Goal: Task Accomplishment & Management: Complete application form

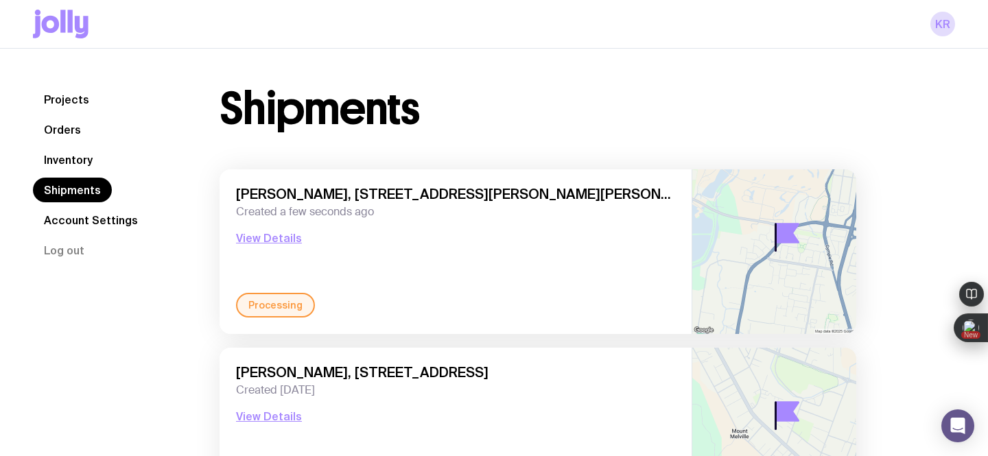
click at [75, 156] on link "Inventory" at bounding box center [68, 159] width 71 height 25
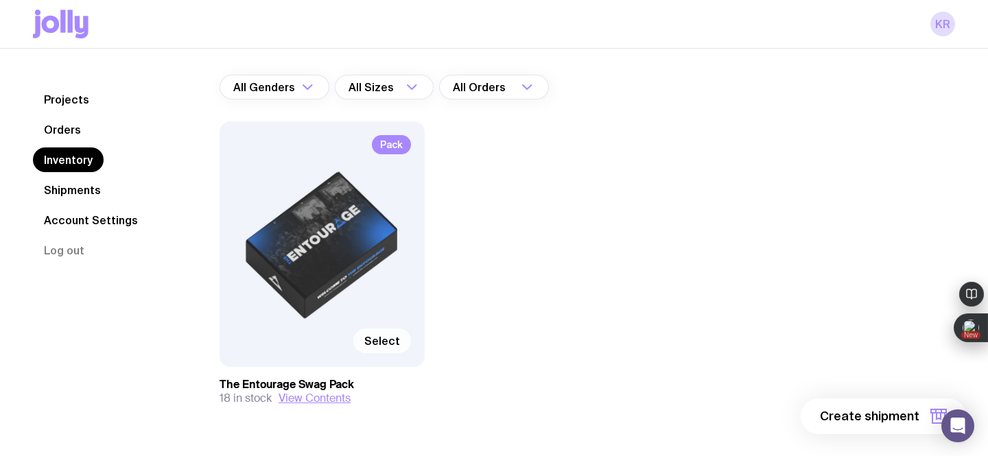
click at [386, 334] on span "Select" at bounding box center [382, 341] width 36 height 14
click at [0, 0] on input "Select" at bounding box center [0, 0] width 0 height 0
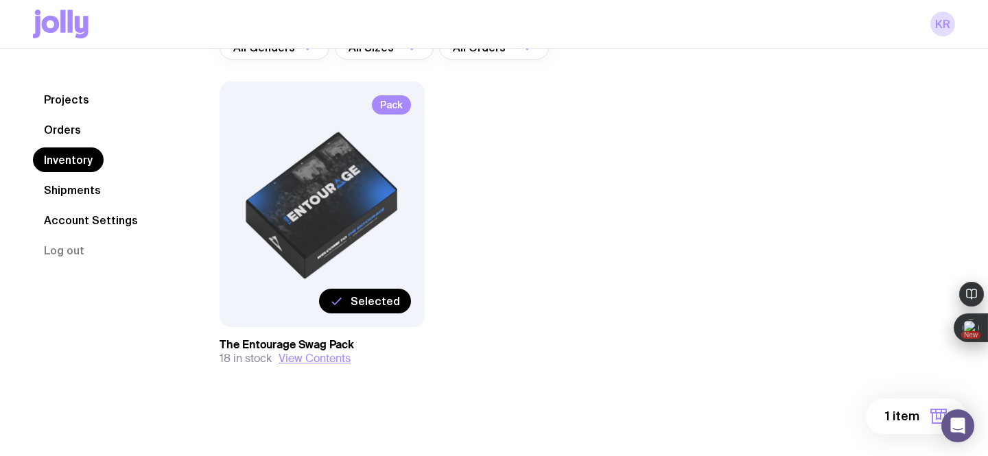
scroll to position [137, 0]
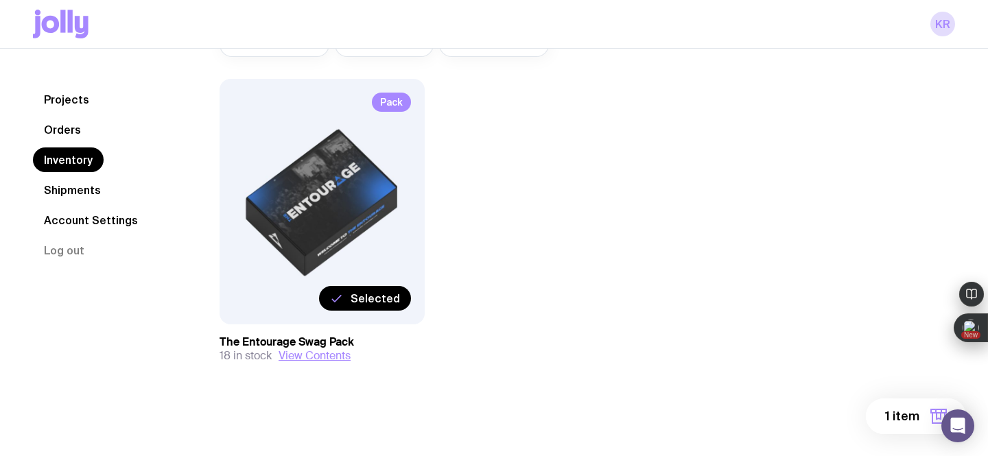
click at [897, 415] on span "1 item" at bounding box center [902, 416] width 34 height 16
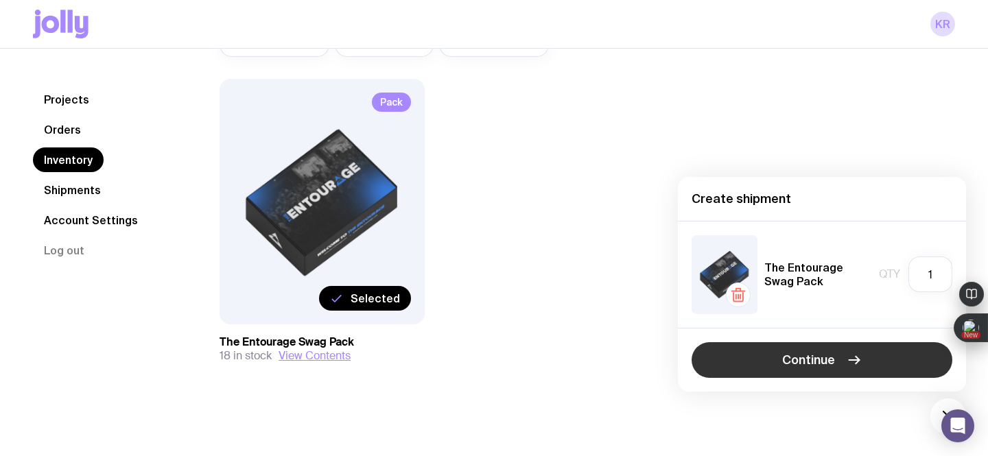
click at [783, 360] on span "Continue" at bounding box center [808, 360] width 53 height 16
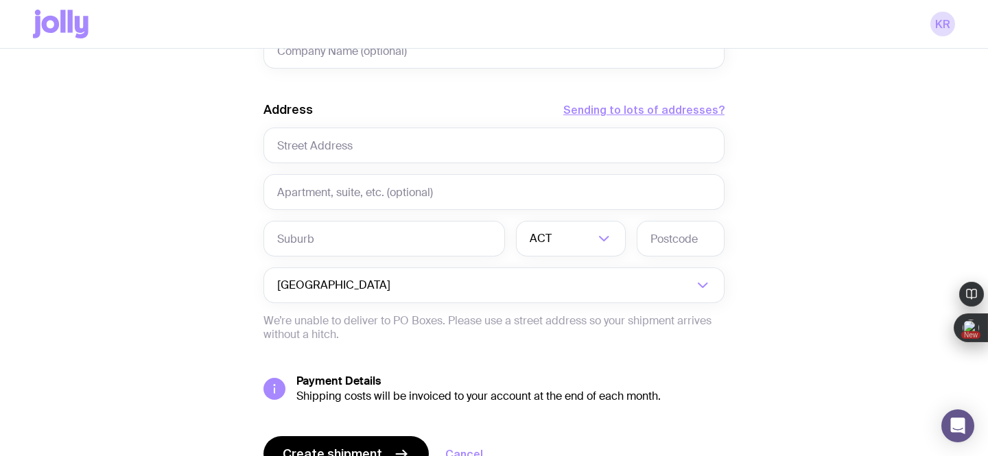
scroll to position [691, 0]
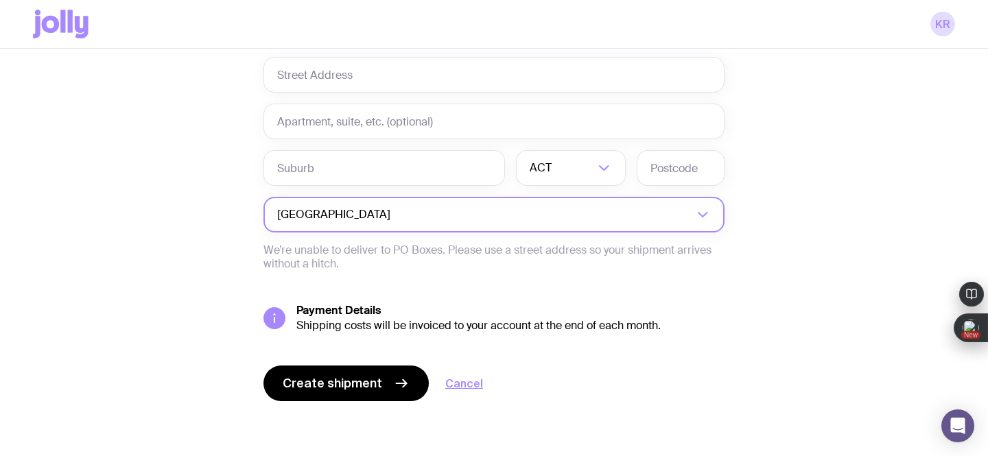
click at [591, 217] on input "Search for option" at bounding box center [543, 215] width 300 height 36
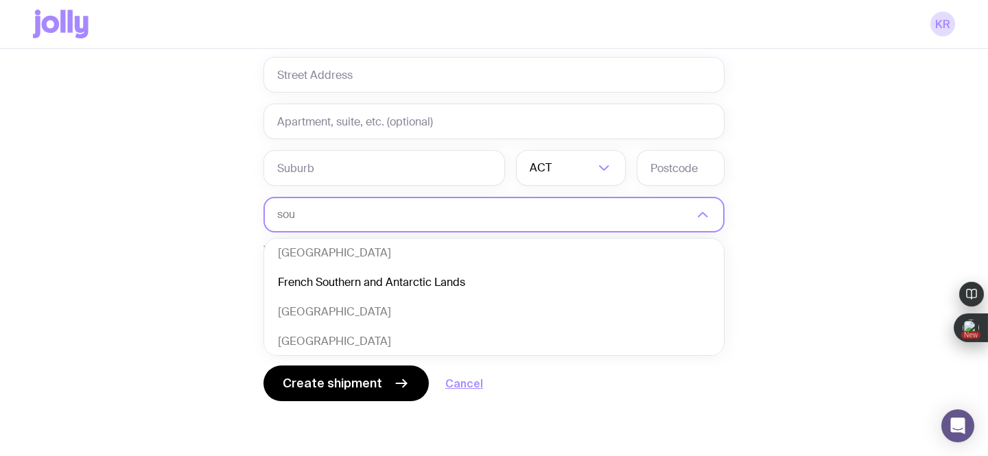
scroll to position [0, 0]
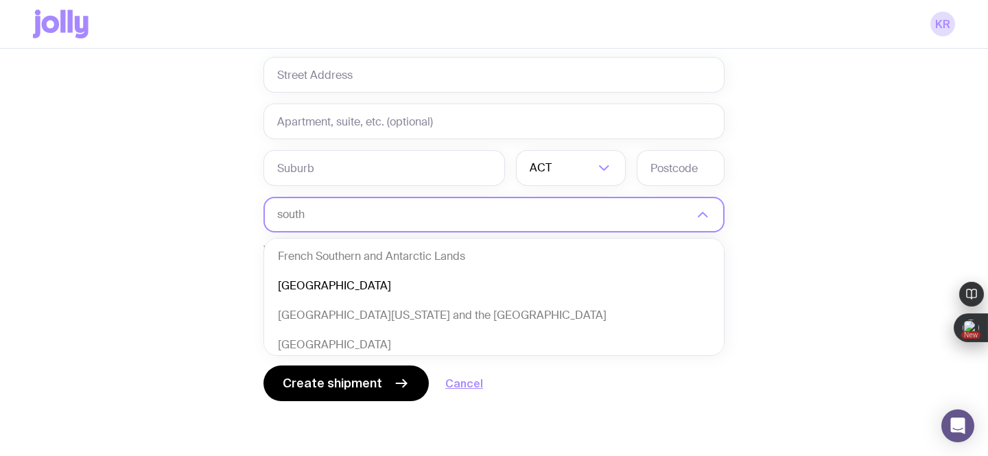
click at [316, 288] on li "[GEOGRAPHIC_DATA]" at bounding box center [494, 286] width 460 height 29
type input "south"
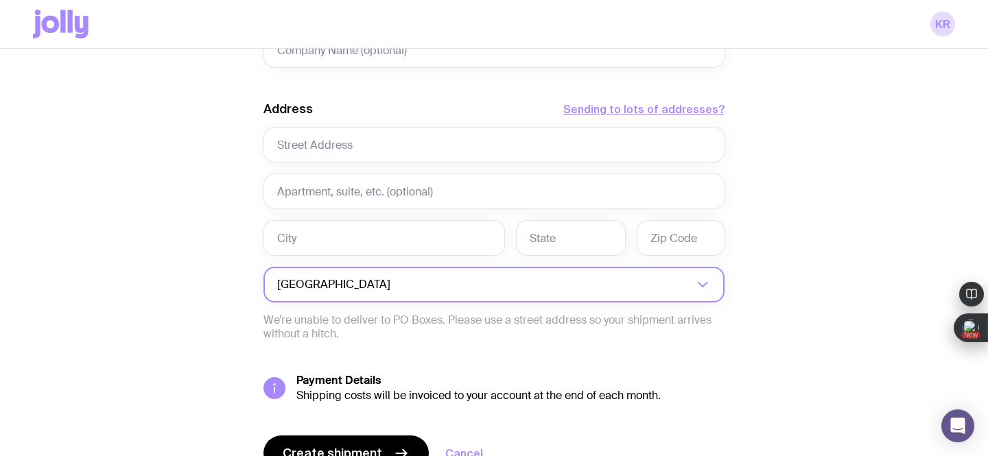
scroll to position [617, 0]
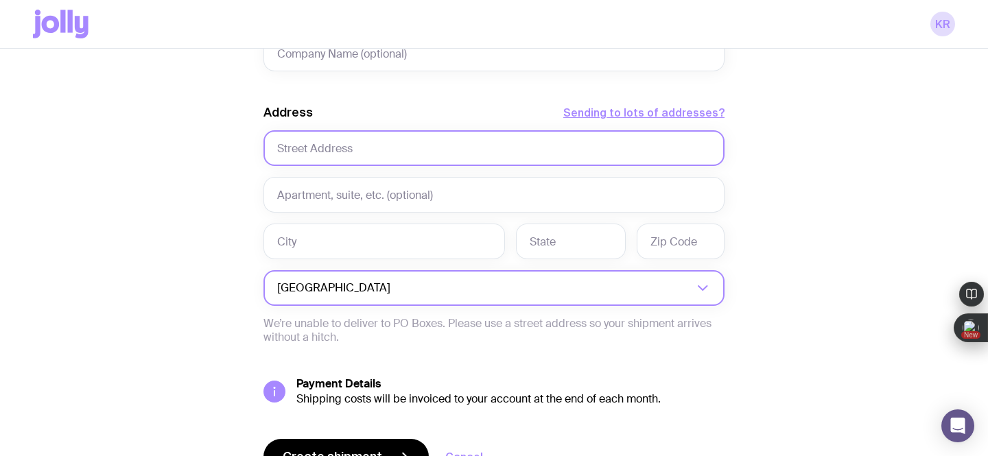
click at [340, 148] on input "text" at bounding box center [493, 148] width 461 height 36
paste input "[STREET_ADDRESS]"
drag, startPoint x: 589, startPoint y: 147, endPoint x: 359, endPoint y: 149, distance: 229.1
click at [359, 149] on input "[STREET_ADDRESS]" at bounding box center [493, 148] width 461 height 36
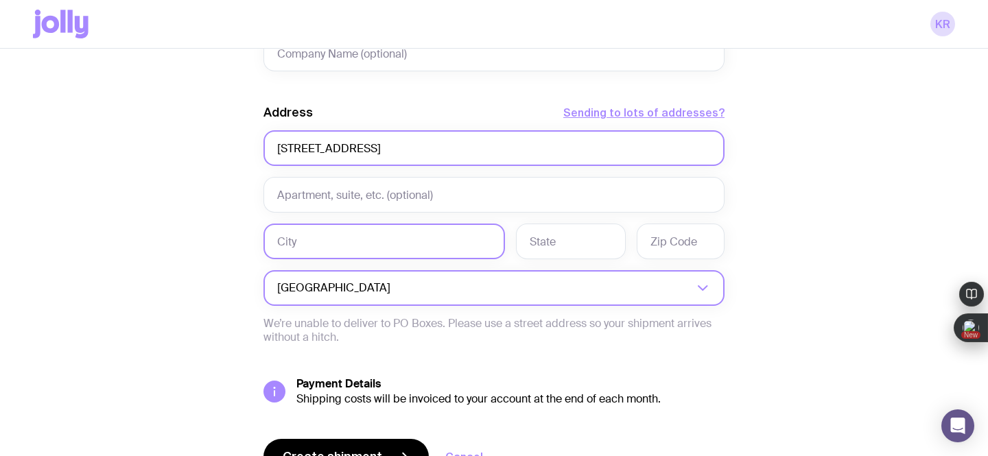
type input "[STREET_ADDRESS]"
click at [349, 241] on input "text" at bounding box center [383, 242] width 241 height 36
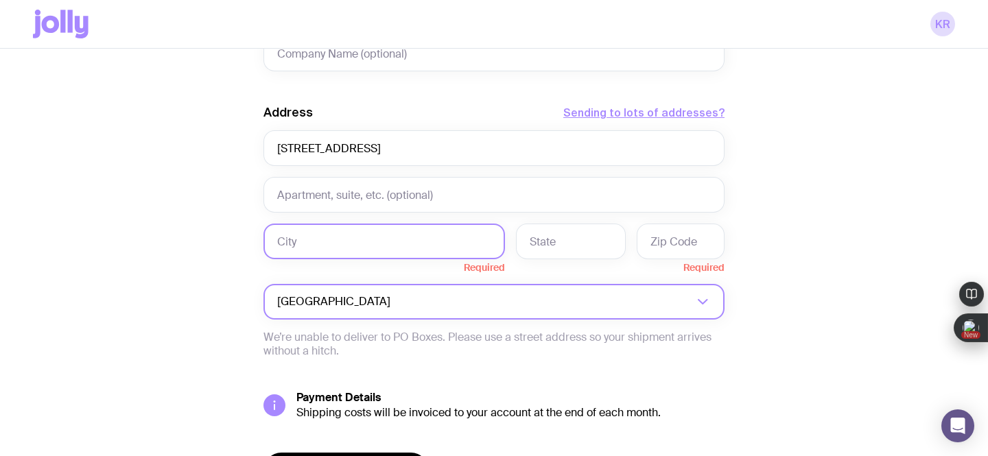
paste input "[STREET_ADDRESS]"
drag, startPoint x: 285, startPoint y: 243, endPoint x: 248, endPoint y: 241, distance: 37.1
click at [248, 241] on div "Create shipment Shipment details 1 The Entourage Swag Pack First Name Required …" at bounding box center [494, 14] width 922 height 1057
drag, startPoint x: 384, startPoint y: 244, endPoint x: 321, endPoint y: 240, distance: 63.2
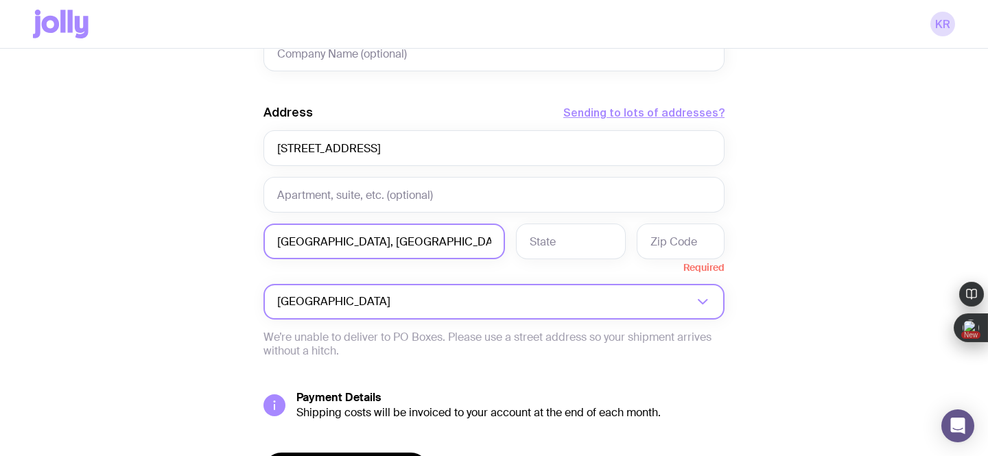
click at [321, 240] on input "[GEOGRAPHIC_DATA], [GEOGRAPHIC_DATA], [GEOGRAPHIC_DATA]" at bounding box center [383, 242] width 241 height 36
type input "[GEOGRAPHIC_DATA], [GEOGRAPHIC_DATA], [GEOGRAPHIC_DATA]"
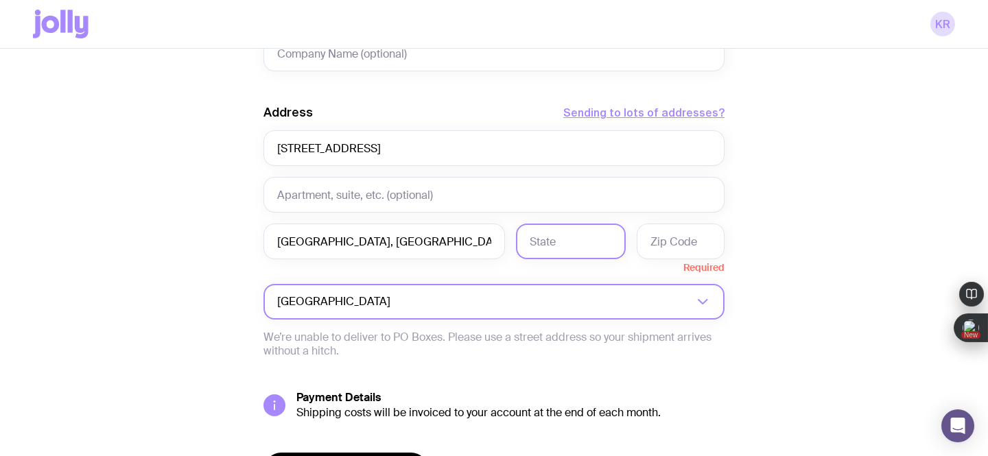
click at [536, 246] on input "text" at bounding box center [571, 242] width 110 height 36
paste input "[GEOGRAPHIC_DATA]"
type input "[GEOGRAPHIC_DATA]"
click at [670, 241] on input "text" at bounding box center [681, 242] width 88 height 36
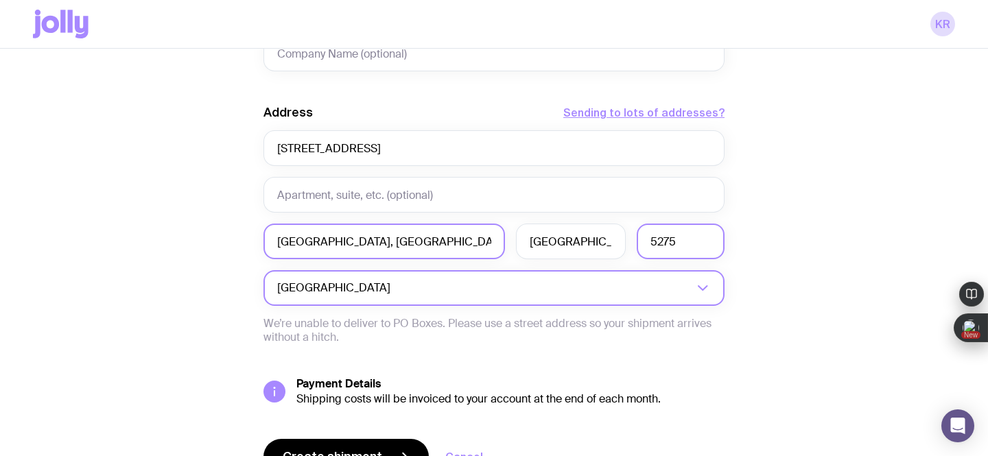
type input "5275"
click at [486, 240] on div "[GEOGRAPHIC_DATA], [GEOGRAPHIC_DATA], [GEOGRAPHIC_DATA]" at bounding box center [383, 242] width 241 height 36
drag, startPoint x: 315, startPoint y: 245, endPoint x: 479, endPoint y: 261, distance: 164.7
click at [479, 261] on div "Address Sending to lots of addresses? [STREET_ADDRESS][PERSON_NAME] Loading... …" at bounding box center [493, 224] width 461 height 240
type input "Chintsa"
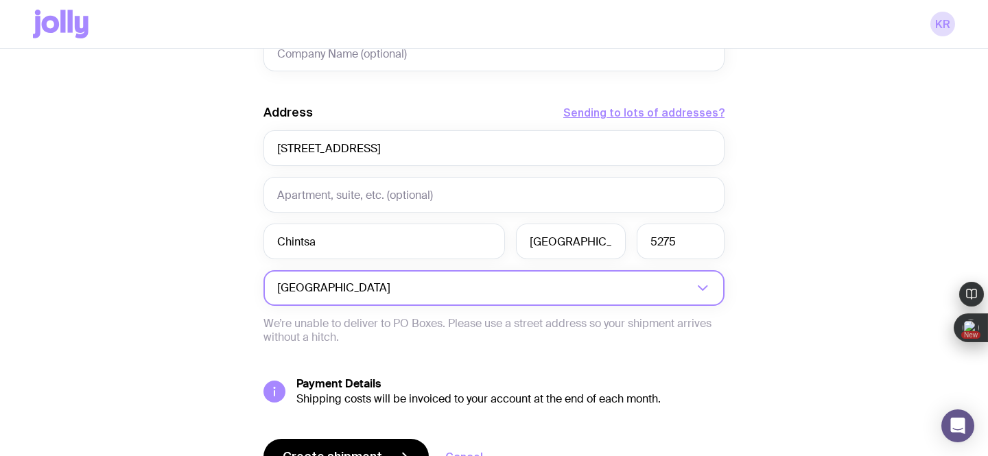
click at [118, 268] on div "Create shipment Shipment details 1 The Entourage Swag Pack First Name Required …" at bounding box center [494, 7] width 922 height 1043
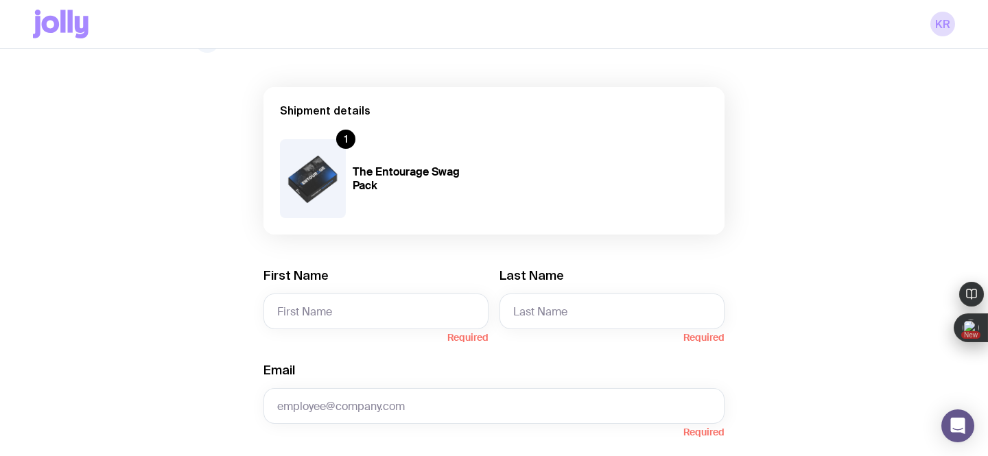
scroll to position [73, 0]
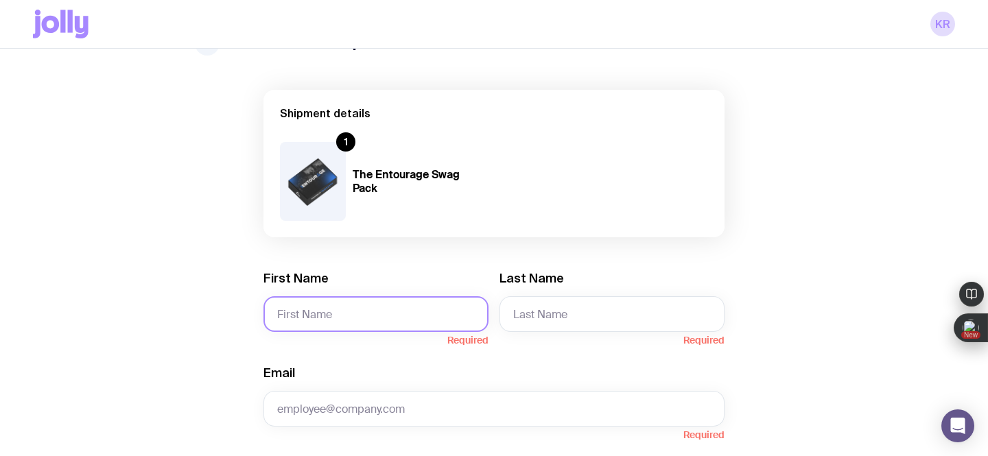
click at [307, 309] on input "First Name" at bounding box center [375, 314] width 225 height 36
paste input "[PERSON_NAME]"
drag, startPoint x: 362, startPoint y: 311, endPoint x: 300, endPoint y: 316, distance: 61.9
click at [300, 316] on input "[PERSON_NAME]" at bounding box center [375, 314] width 225 height 36
type input "Mark"
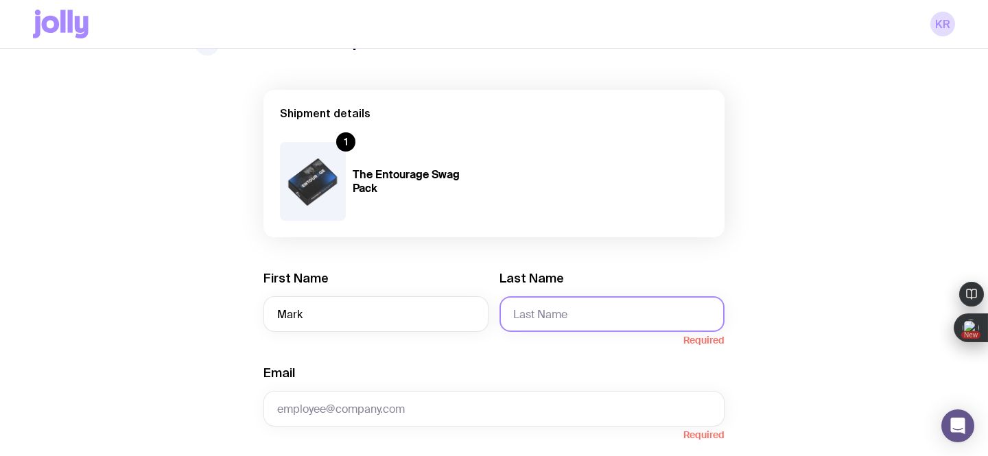
click at [562, 323] on input "Last Name" at bounding box center [611, 314] width 225 height 36
paste input "[PERSON_NAME]"
drag, startPoint x: 543, startPoint y: 315, endPoint x: 498, endPoint y: 313, distance: 44.6
click at [498, 313] on div "First Name [PERSON_NAME] Last Name [PERSON_NAME]" at bounding box center [493, 301] width 461 height 62
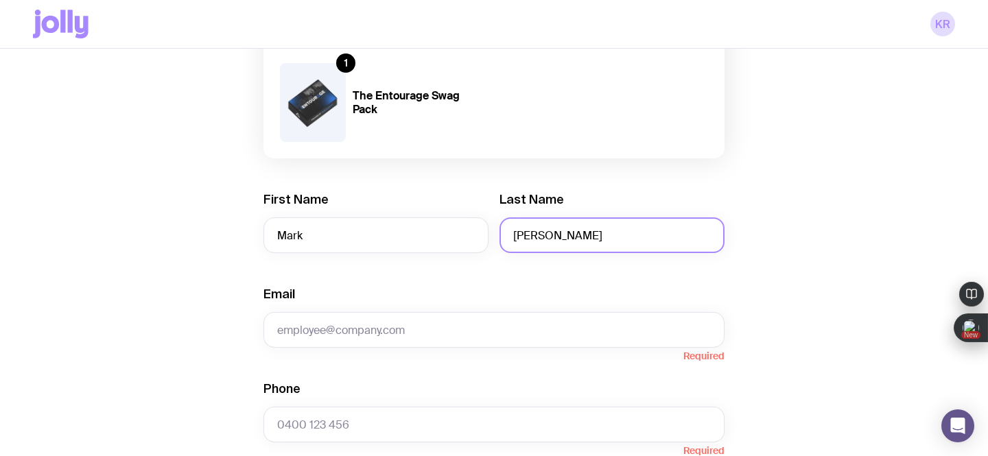
scroll to position [155, 0]
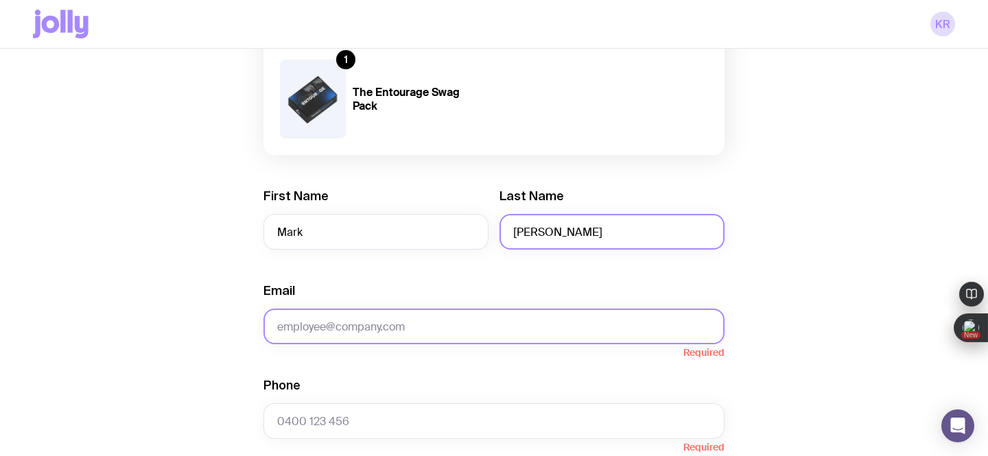
type input "[PERSON_NAME]"
click at [357, 324] on input "Email" at bounding box center [493, 327] width 461 height 36
paste input "[EMAIL_ADDRESS][DOMAIN_NAME]"
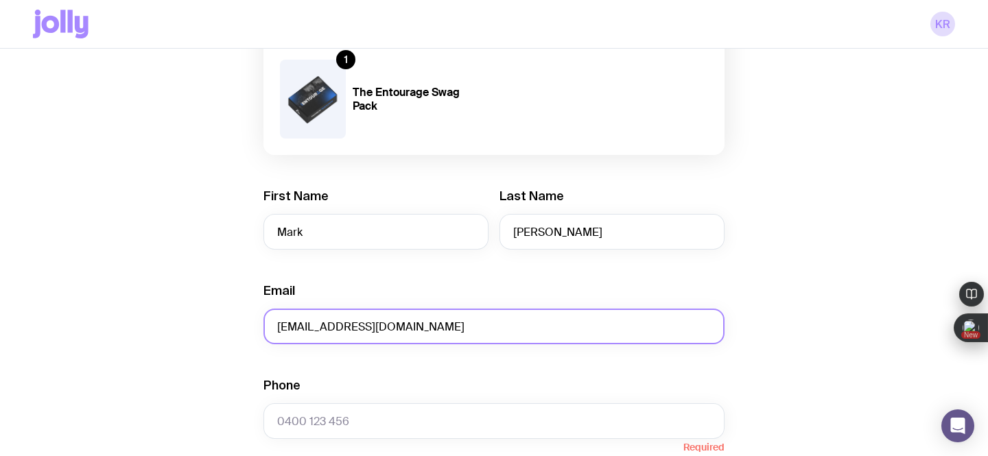
type input "[EMAIL_ADDRESS][DOMAIN_NAME]"
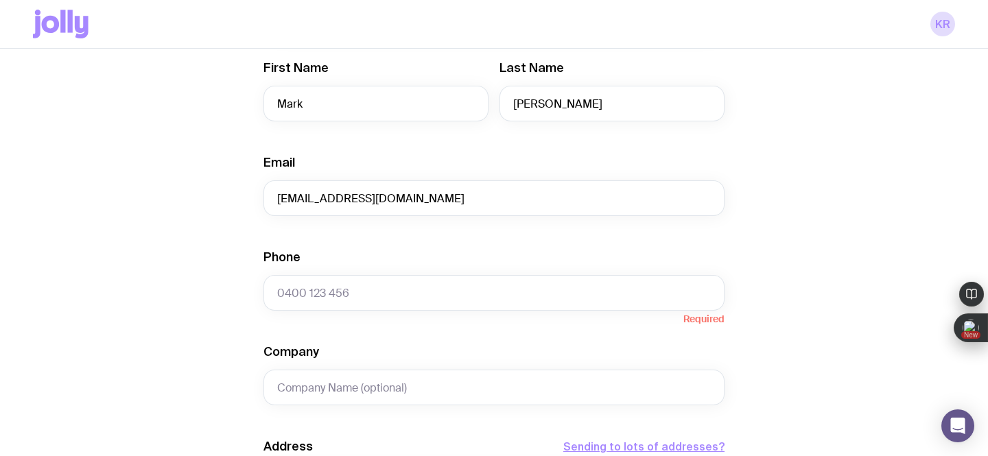
scroll to position [298, 0]
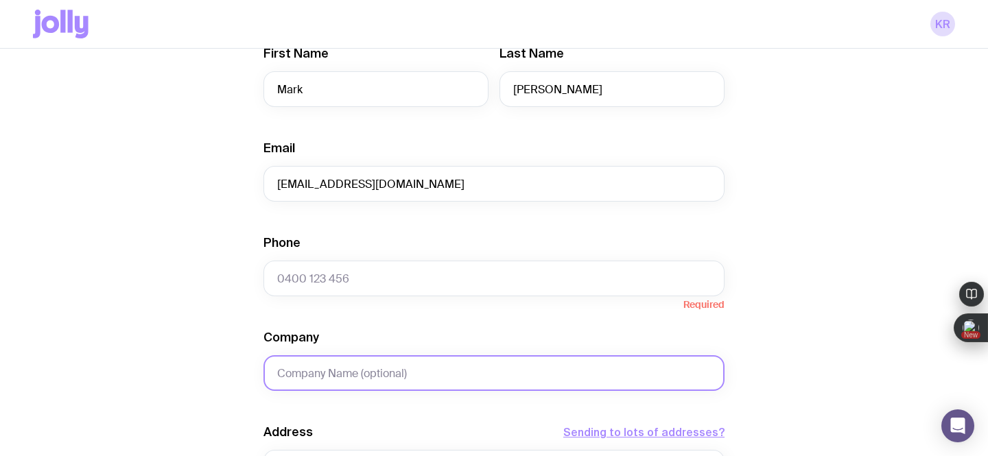
click at [351, 377] on input "Company" at bounding box center [493, 373] width 461 height 36
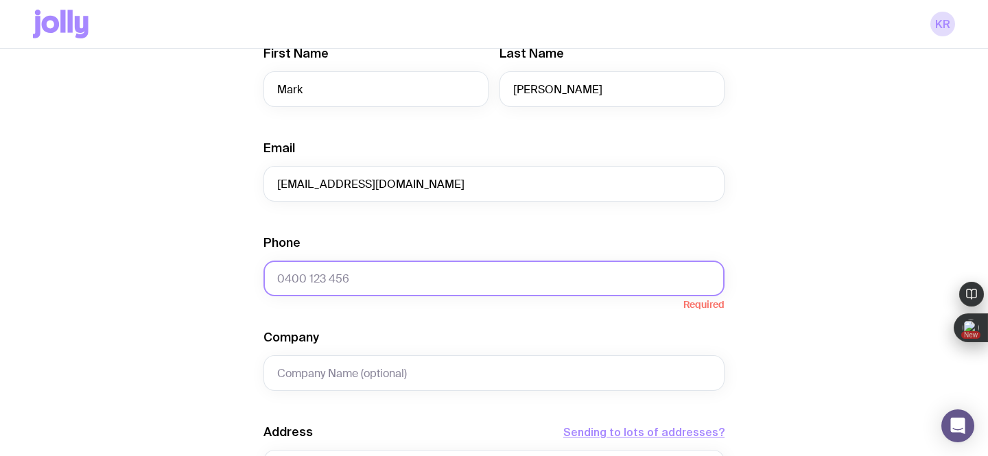
click at [357, 272] on input "Phone" at bounding box center [493, 279] width 461 height 36
paste input "[PHONE_NUMBER]"
type input "[PHONE_NUMBER]"
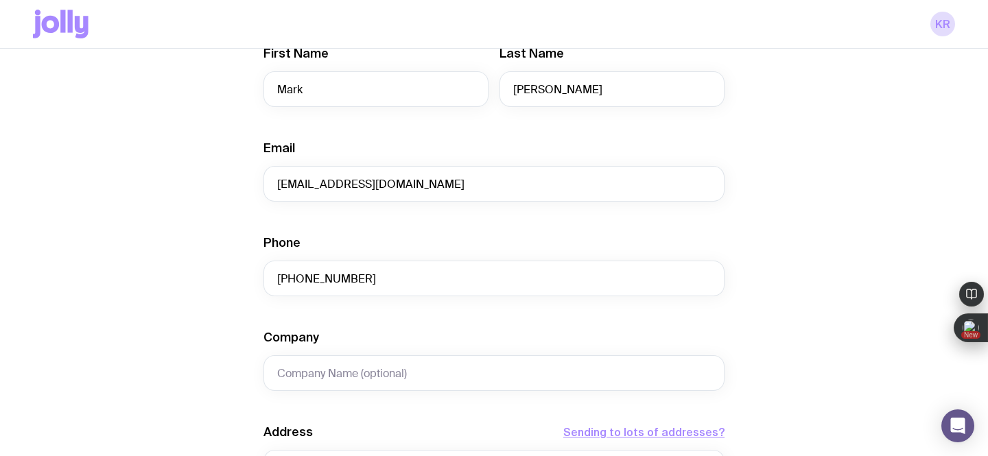
click at [178, 344] on div "Create shipment Shipment details 1 The Entourage Swag Pack First Name Mark Last…" at bounding box center [494, 327] width 922 height 1043
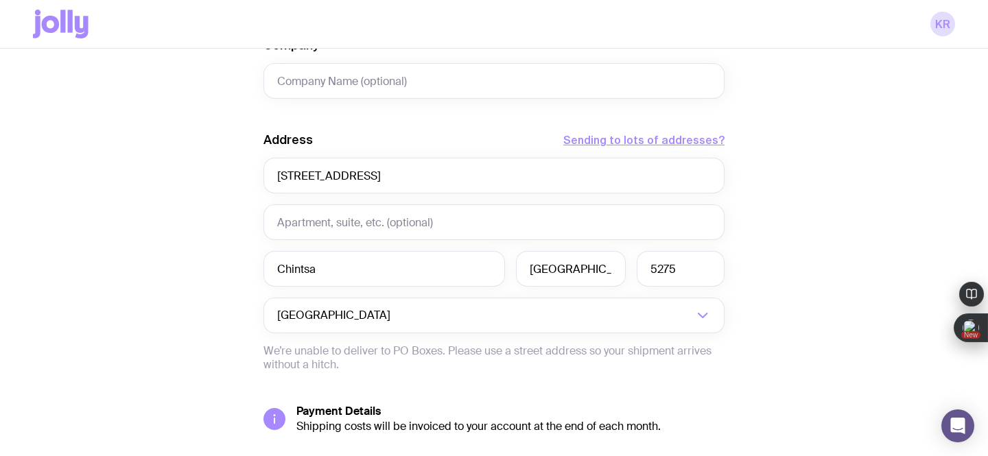
scroll to position [691, 0]
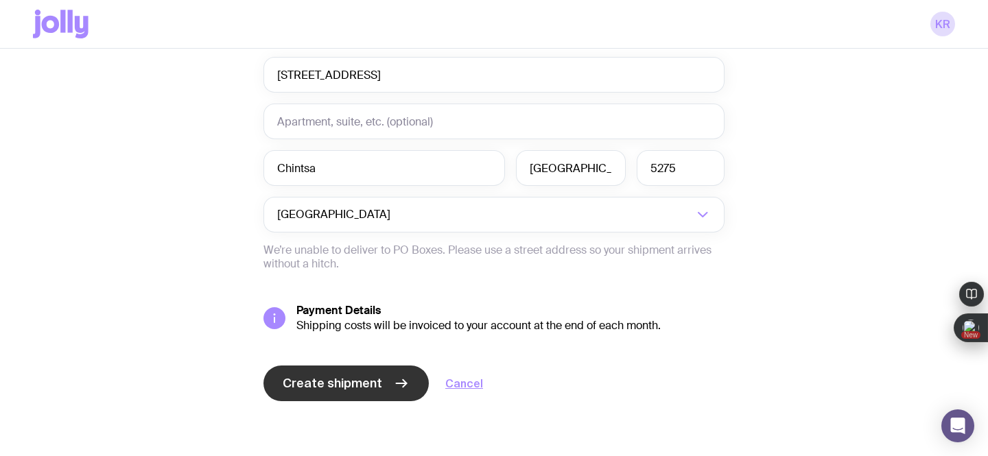
click at [321, 379] on span "Create shipment" at bounding box center [332, 383] width 99 height 16
